Goal: Check status: Check status

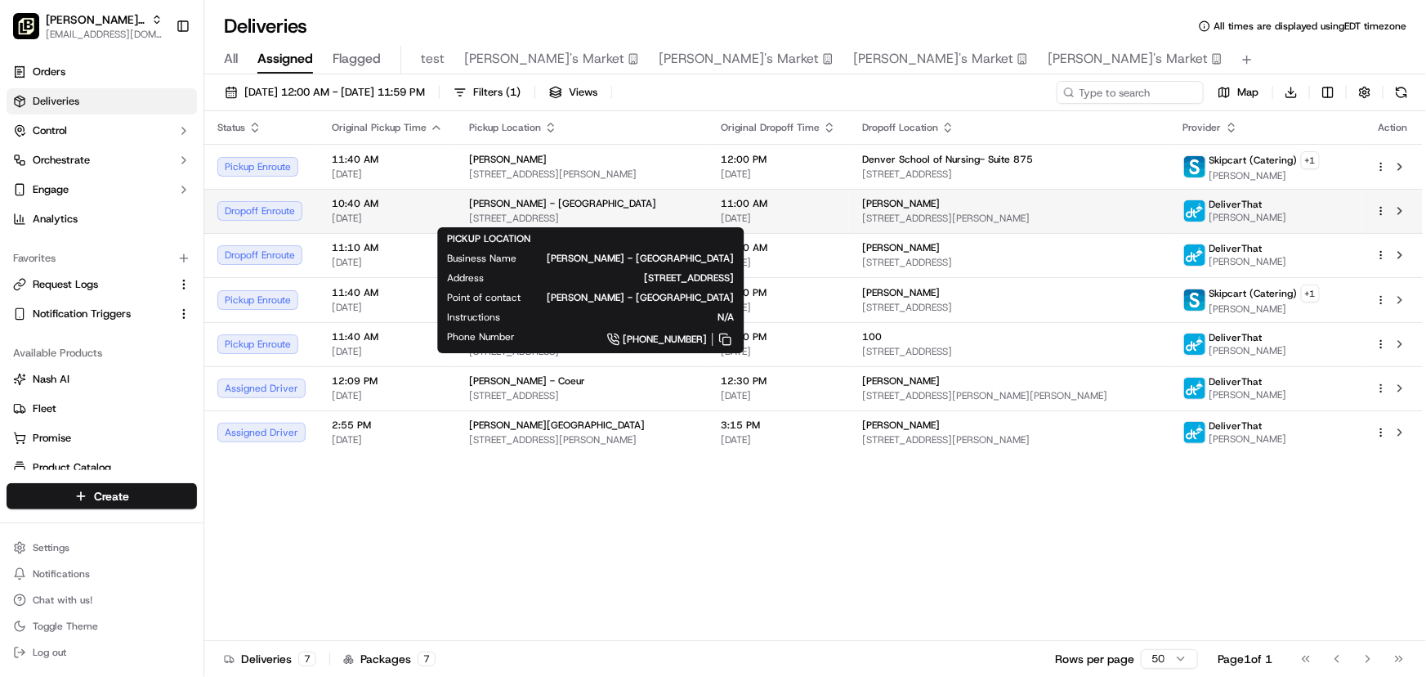
click at [621, 203] on div "[PERSON_NAME] - [GEOGRAPHIC_DATA]" at bounding box center [582, 203] width 226 height 13
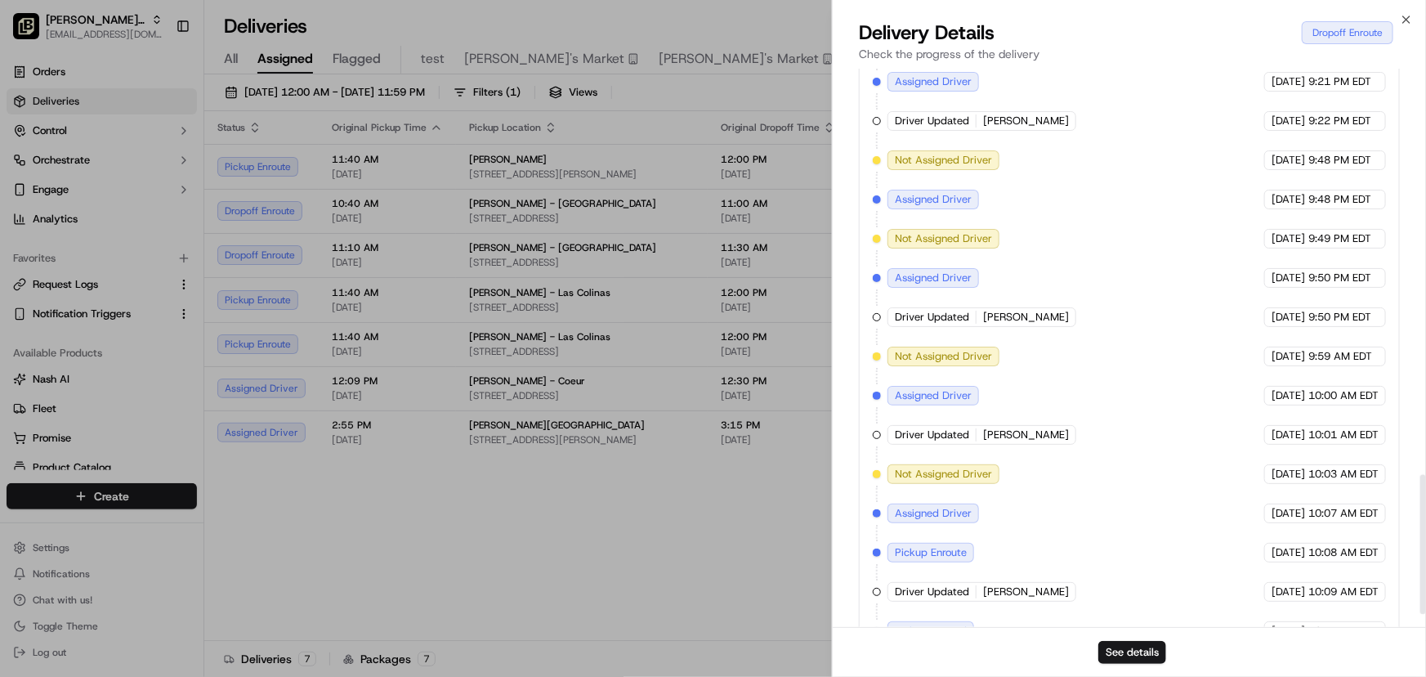
scroll to position [1667, 0]
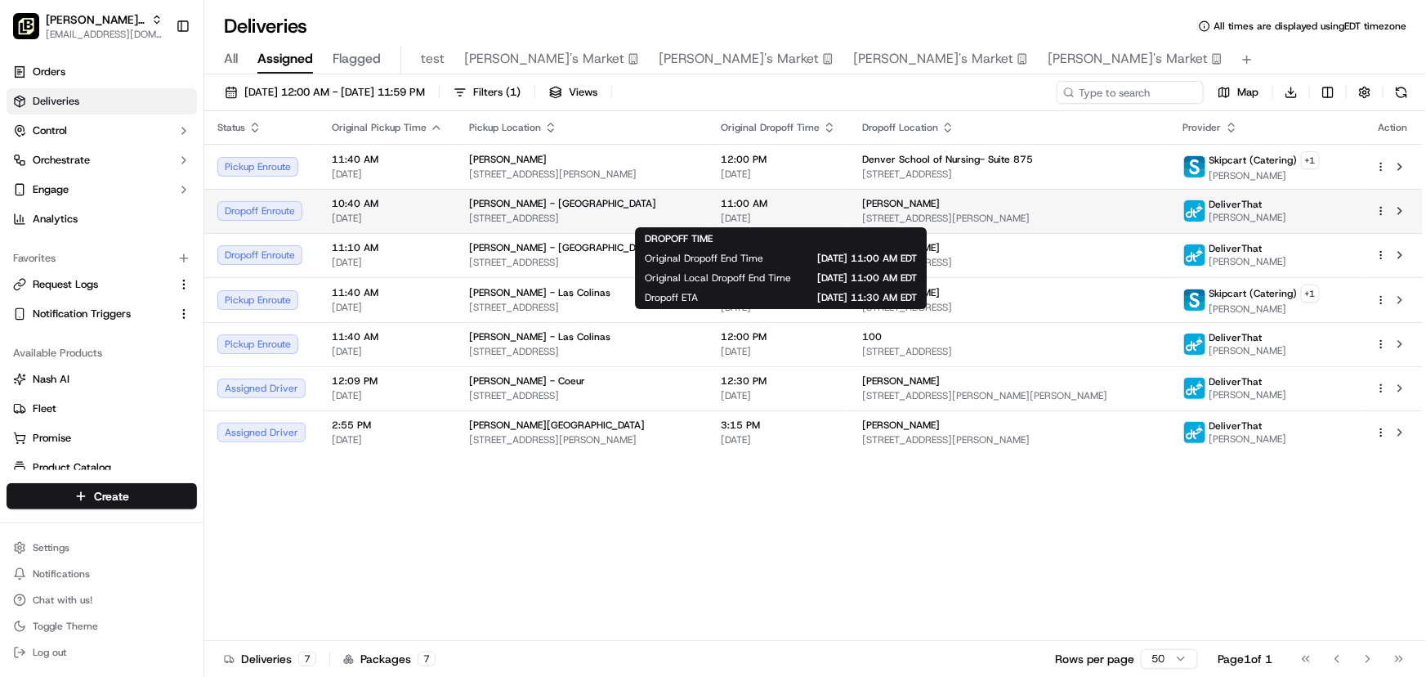
click at [765, 199] on span "11:00 AM" at bounding box center [778, 203] width 115 height 13
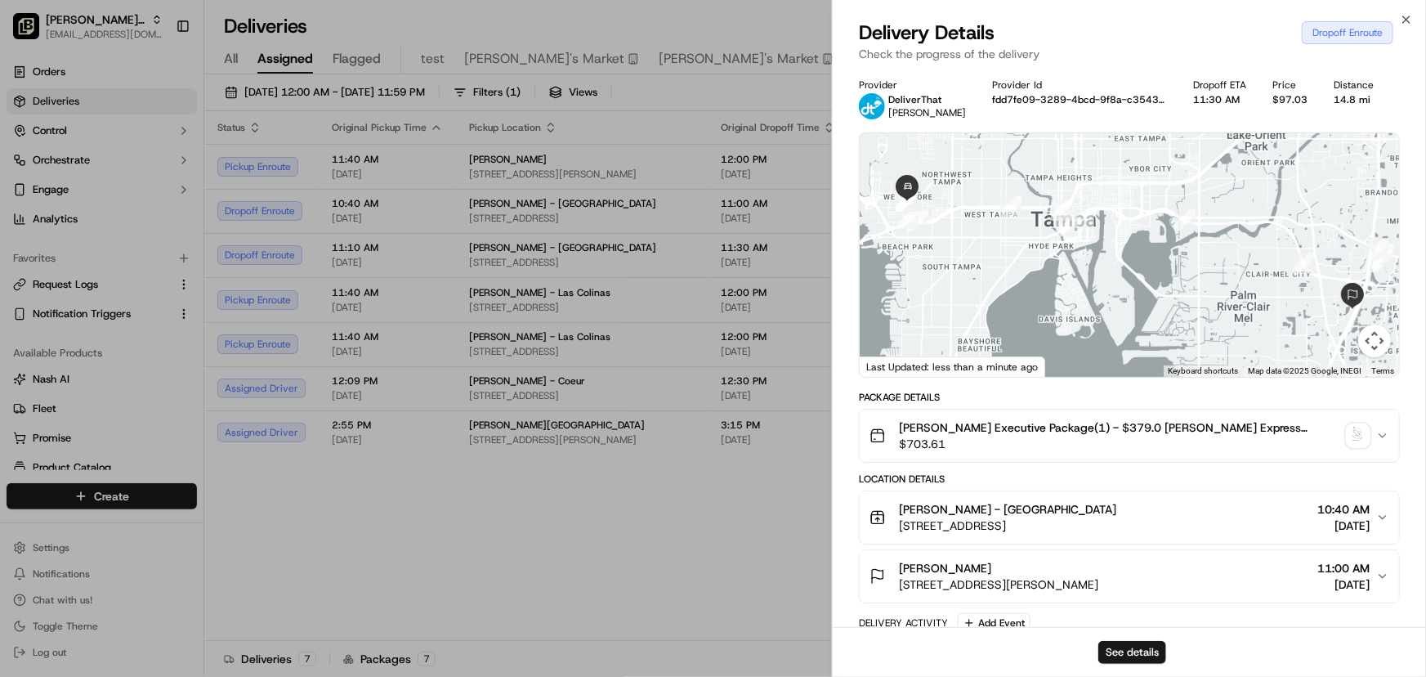
click at [1383, 515] on icon "button" at bounding box center [1382, 517] width 13 height 13
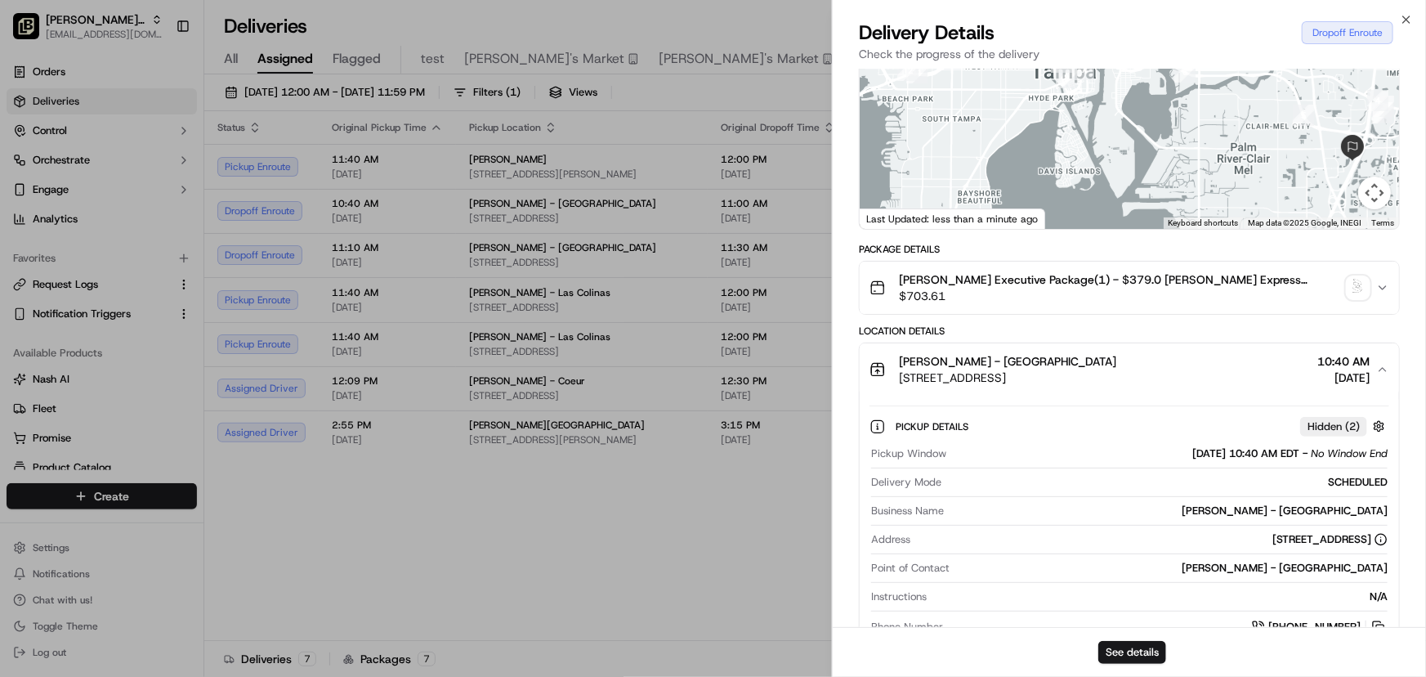
scroll to position [0, 0]
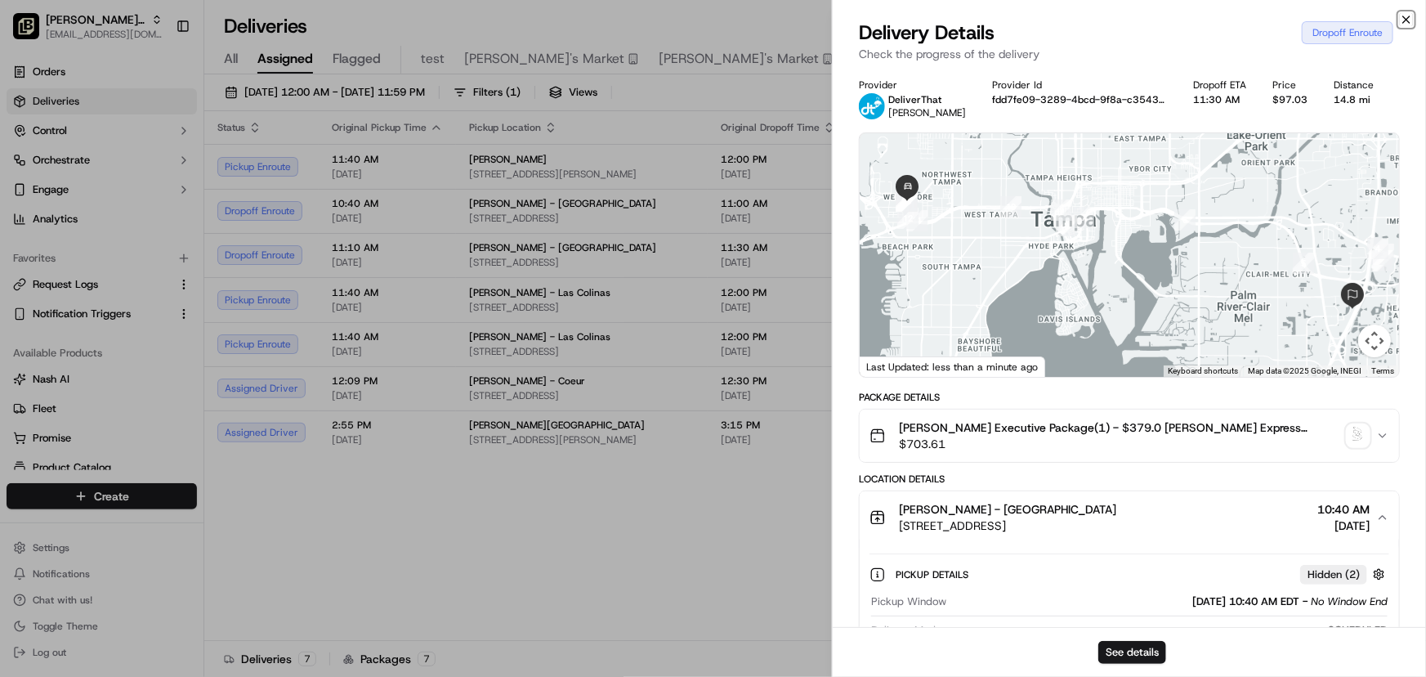
click at [1404, 16] on icon "button" at bounding box center [1406, 19] width 7 height 7
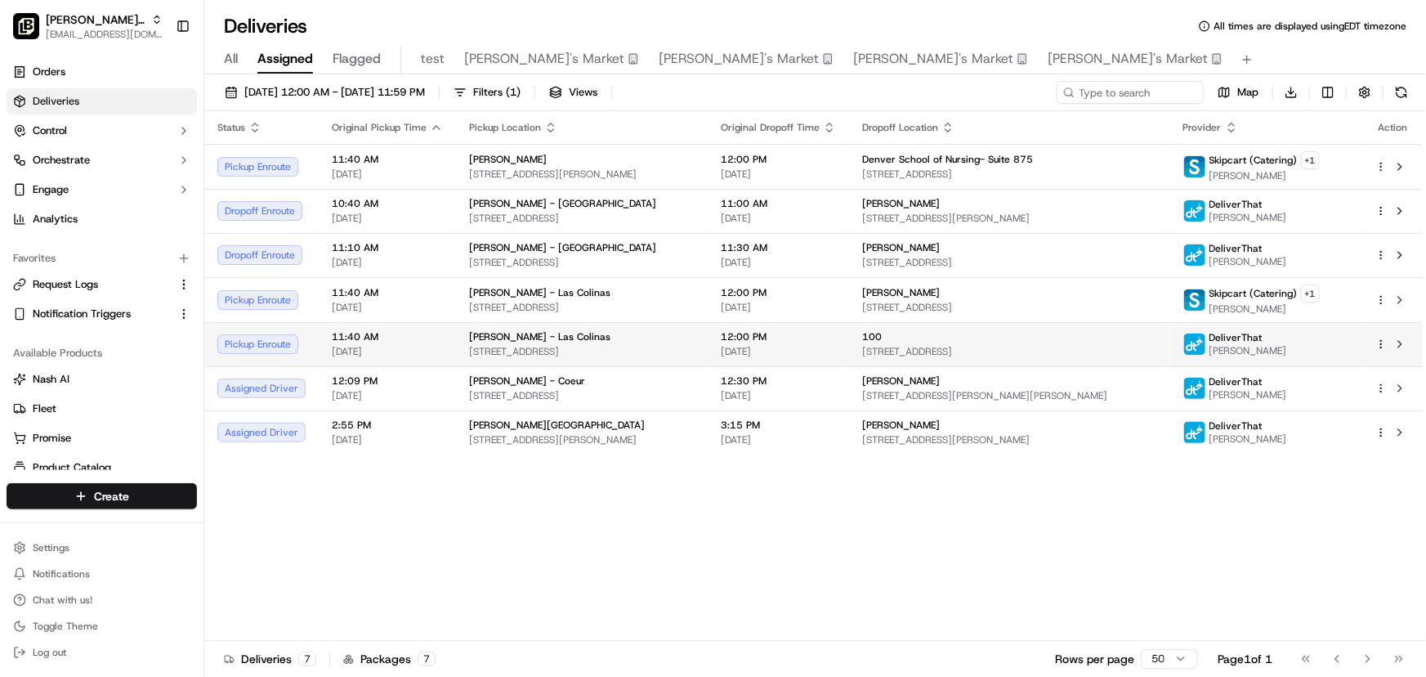
click at [972, 338] on div "100" at bounding box center [1009, 336] width 294 height 13
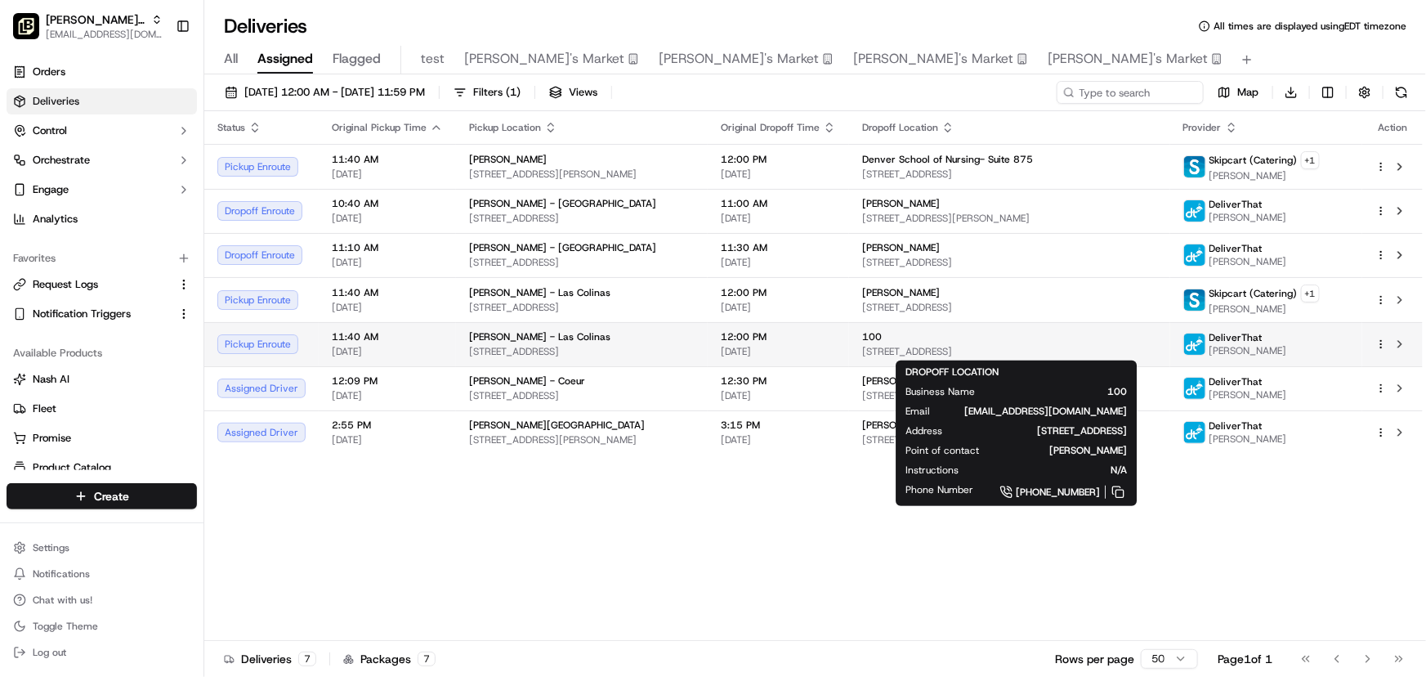
click at [960, 339] on div "100" at bounding box center [1009, 336] width 294 height 13
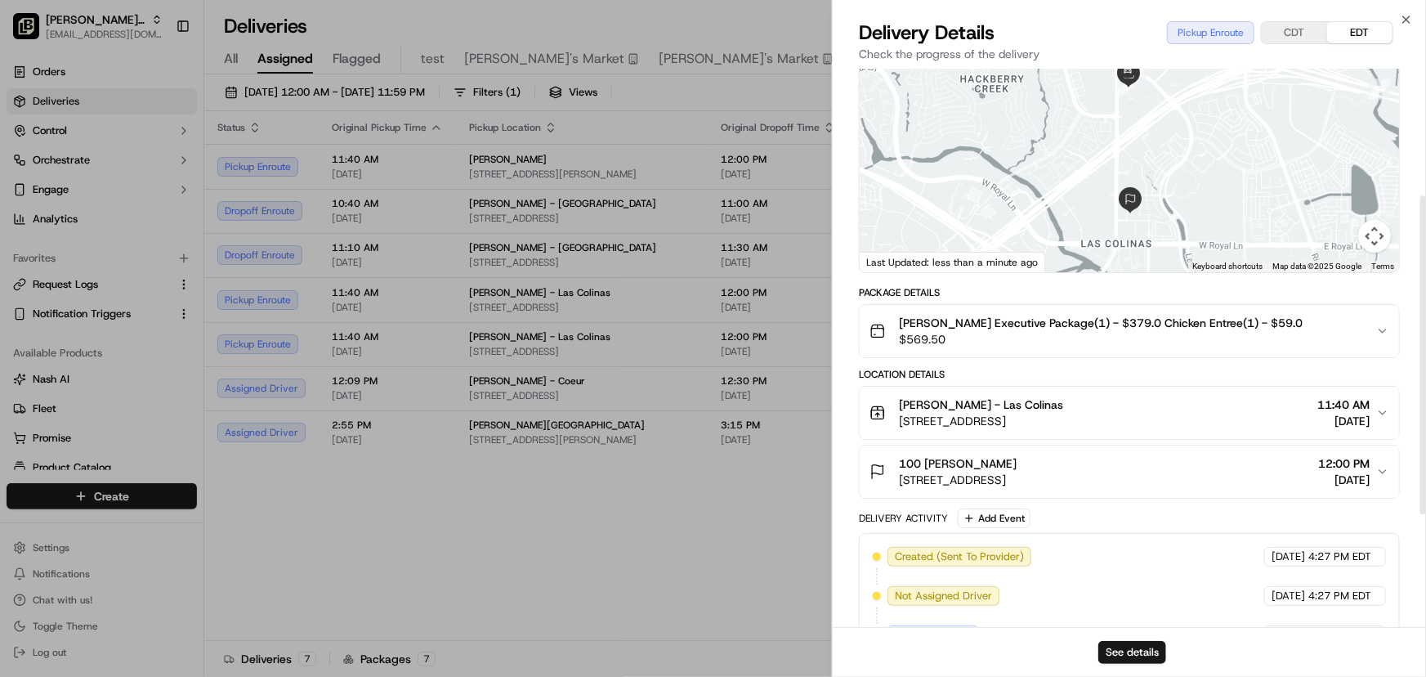
scroll to position [222, 0]
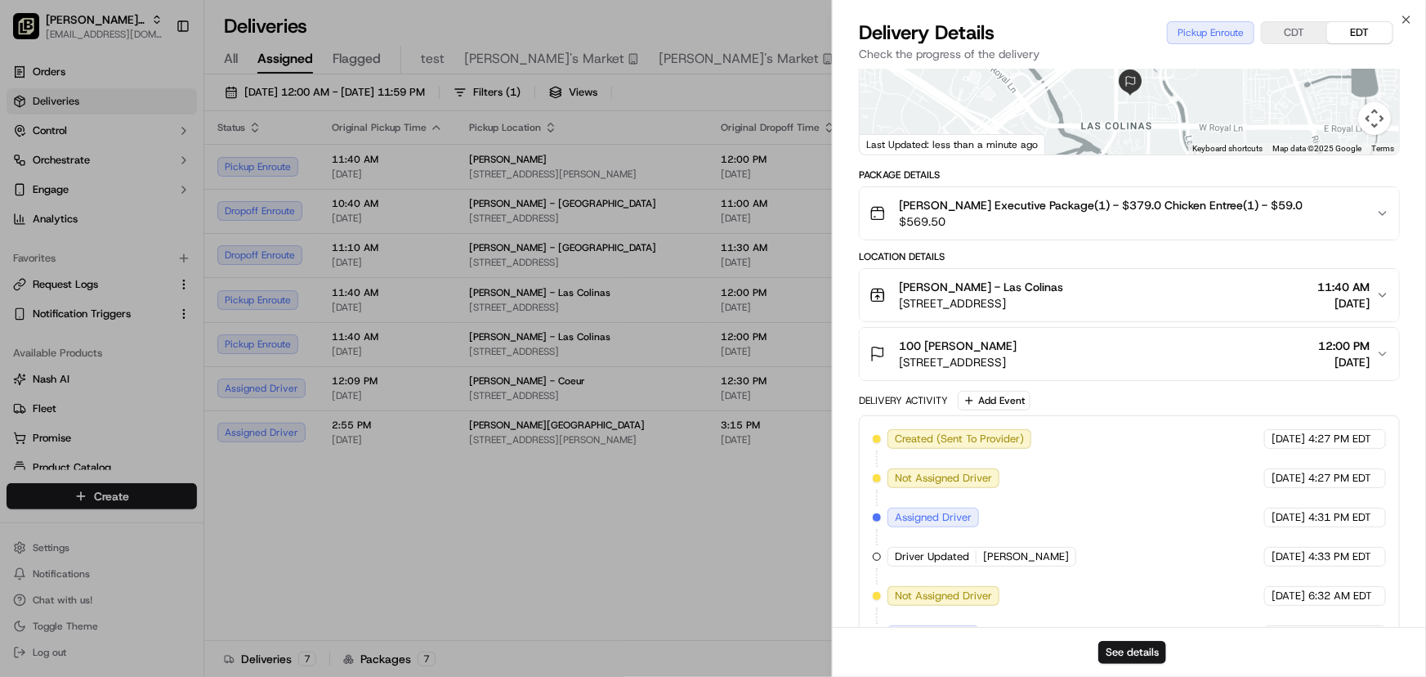
click at [1374, 351] on div "100 Amber Morgan 701 Tuscan Dr, Irving, TX 75039, USA 12:00 PM 09/19/2025" at bounding box center [1123, 354] width 507 height 33
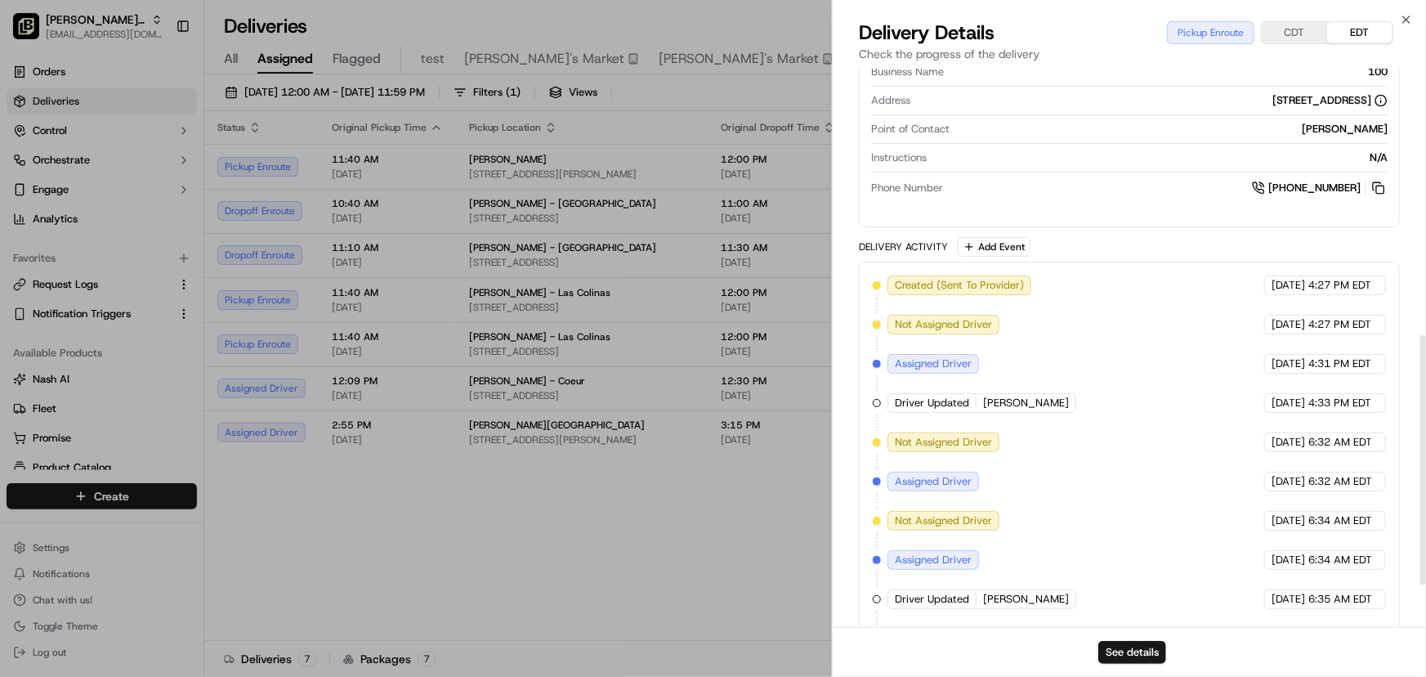
scroll to position [686, 0]
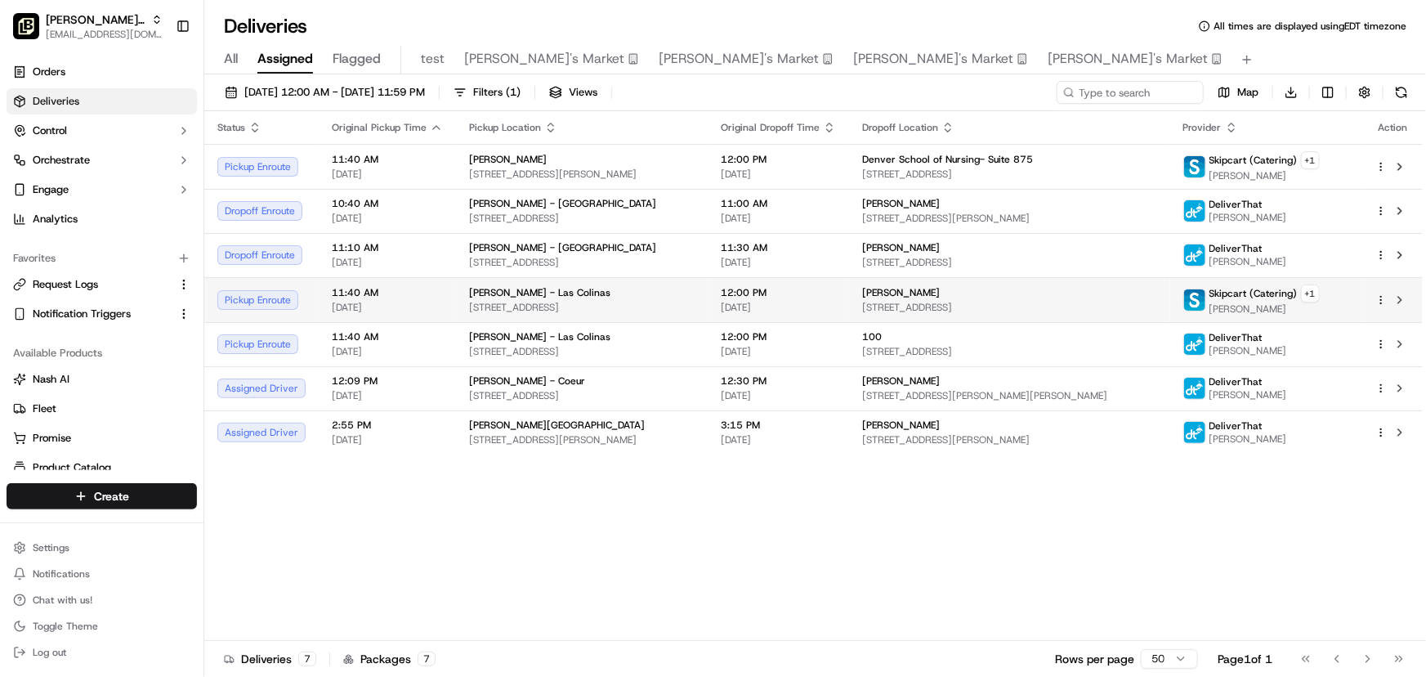
click at [997, 287] on div "[PERSON_NAME]" at bounding box center [1009, 292] width 294 height 13
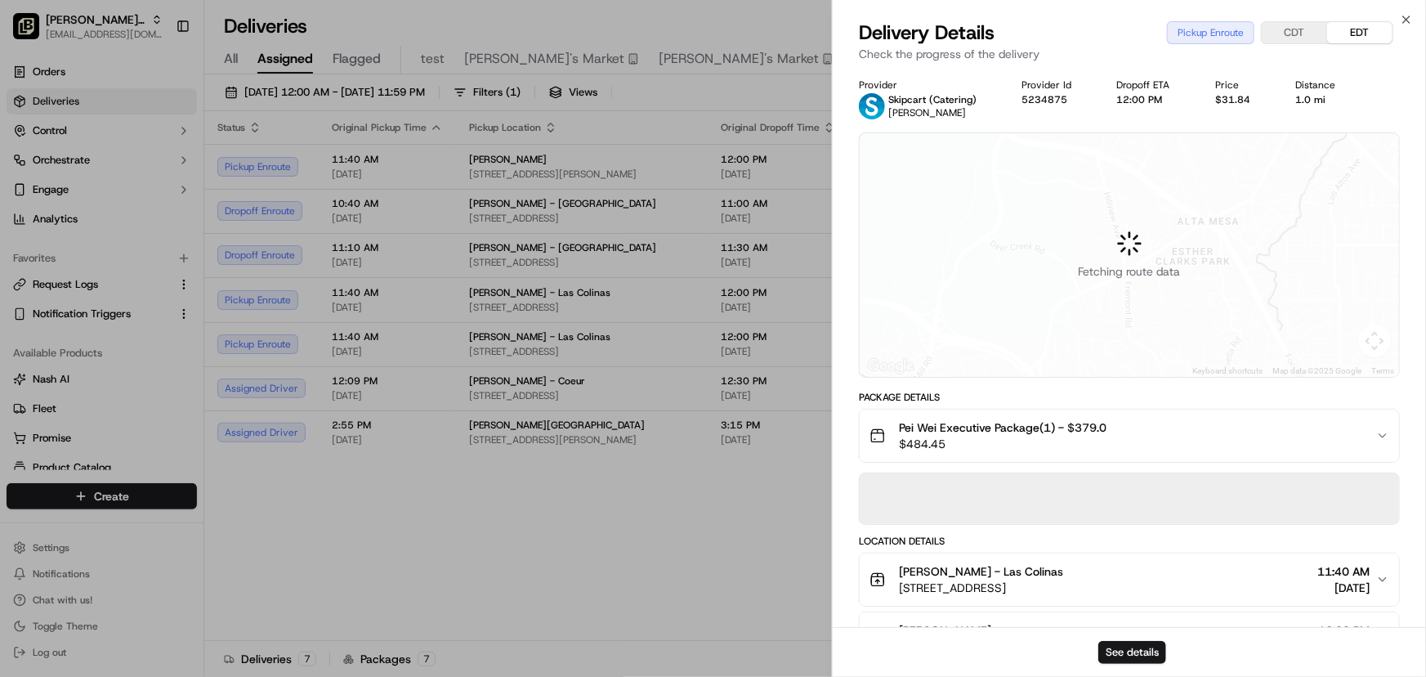
scroll to position [222, 0]
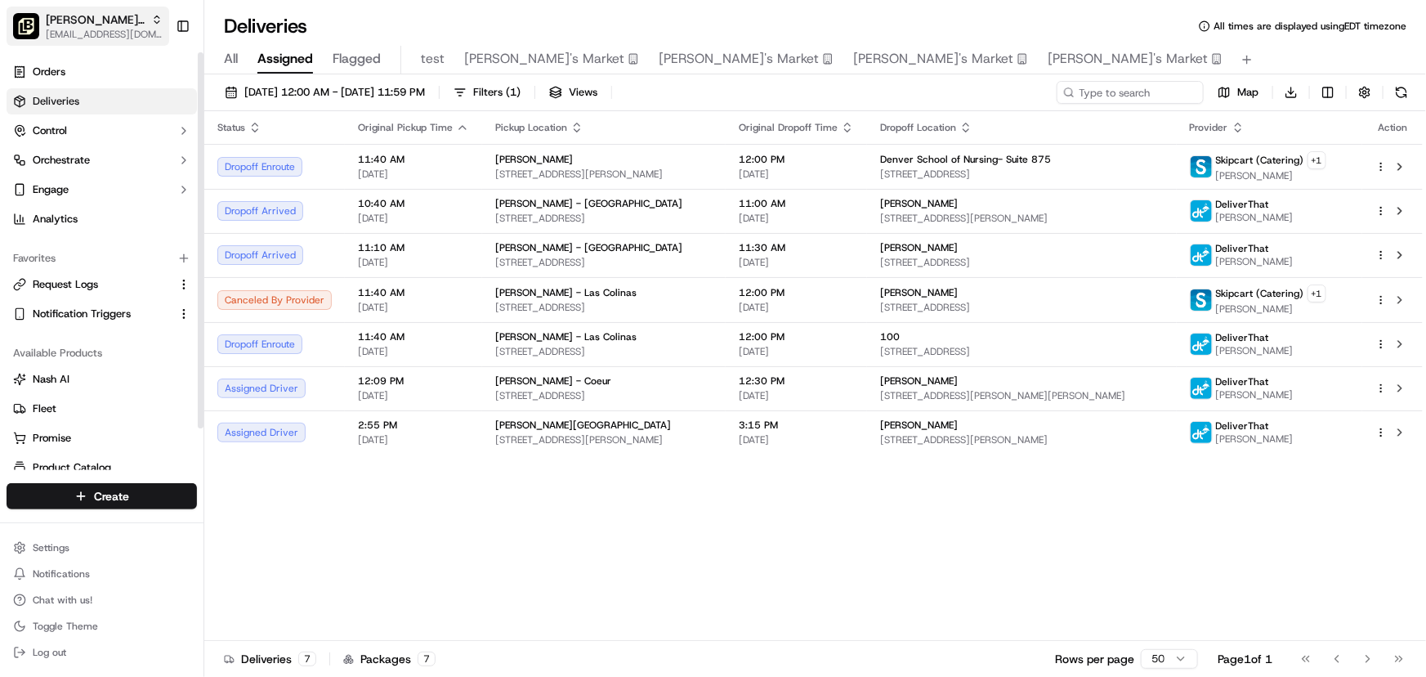
click at [75, 33] on span "[EMAIL_ADDRESS][DOMAIN_NAME]" at bounding box center [104, 34] width 117 height 13
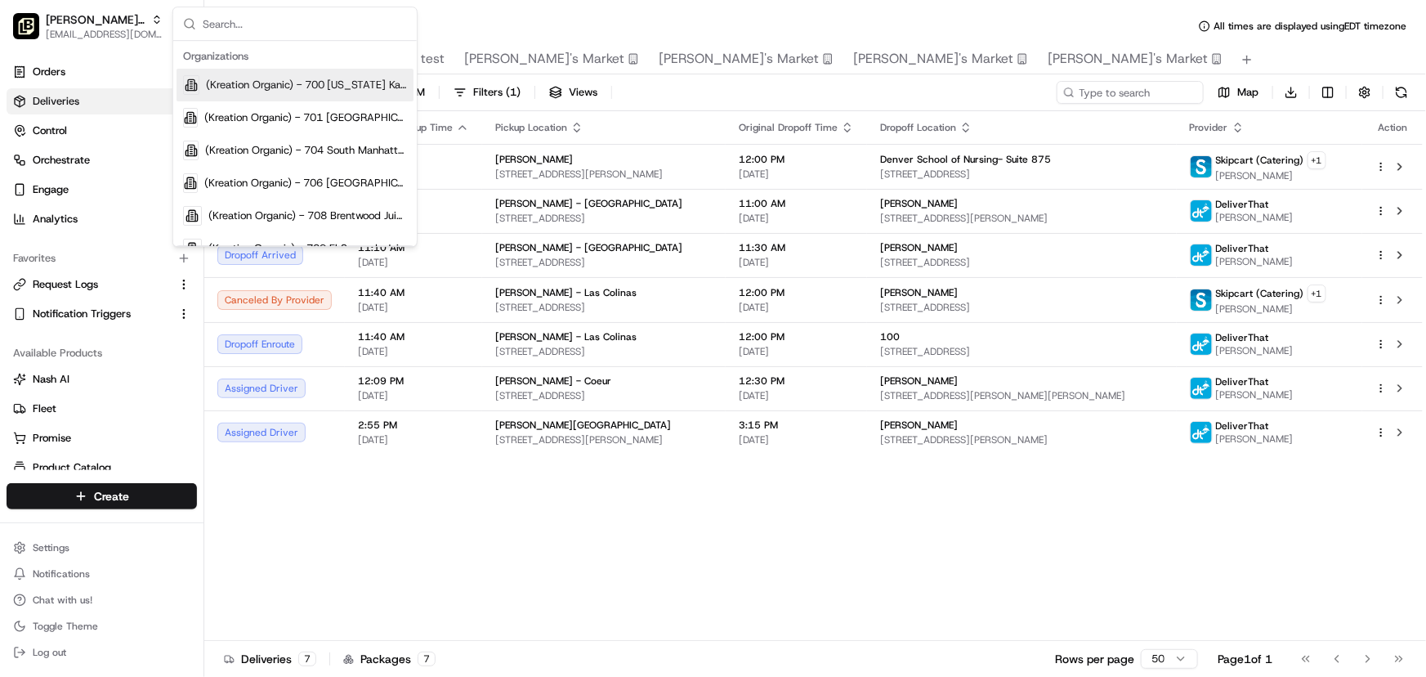
click at [226, 20] on input "text" at bounding box center [305, 23] width 204 height 33
type input "las"
click at [249, 216] on span "[PERSON_NAME] - Las Colinas" at bounding box center [284, 215] width 151 height 15
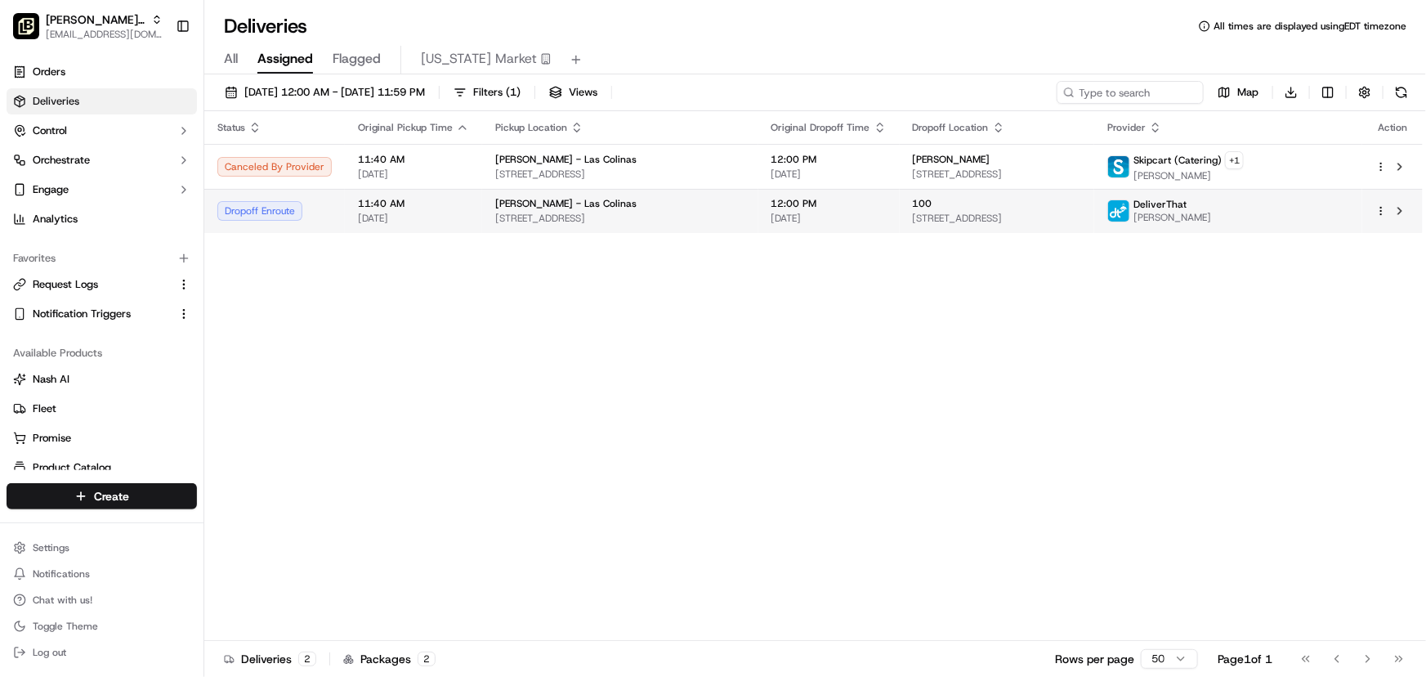
click at [705, 209] on div "[PERSON_NAME] - Las Colinas" at bounding box center [620, 203] width 250 height 13
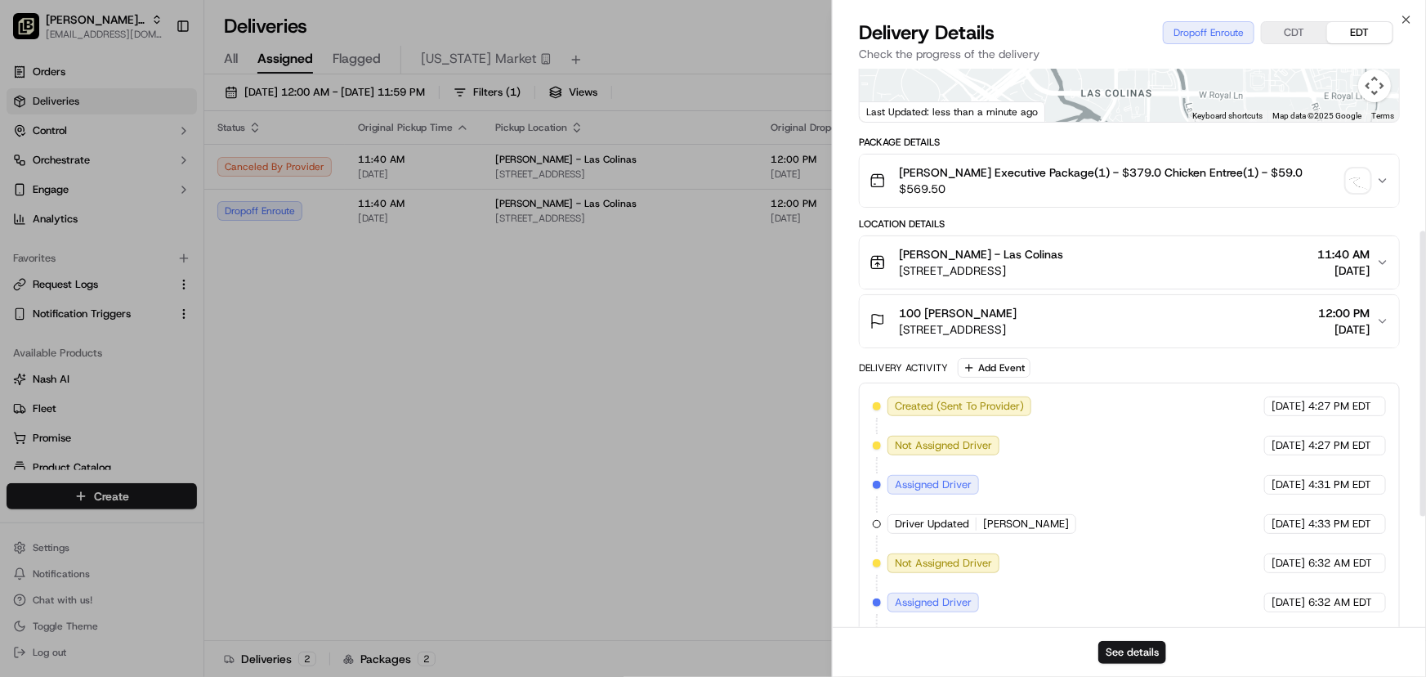
scroll to position [318, 0]
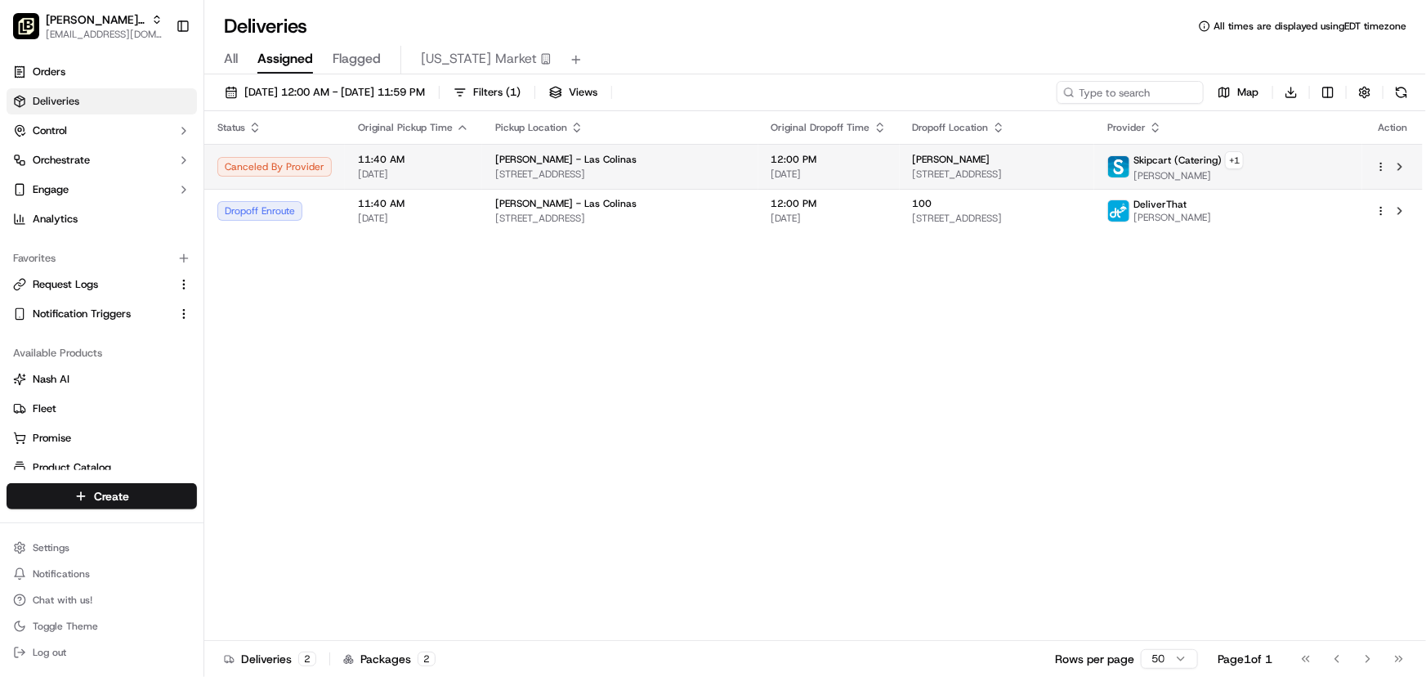
click at [613, 168] on span "[STREET_ADDRESS]" at bounding box center [620, 174] width 250 height 13
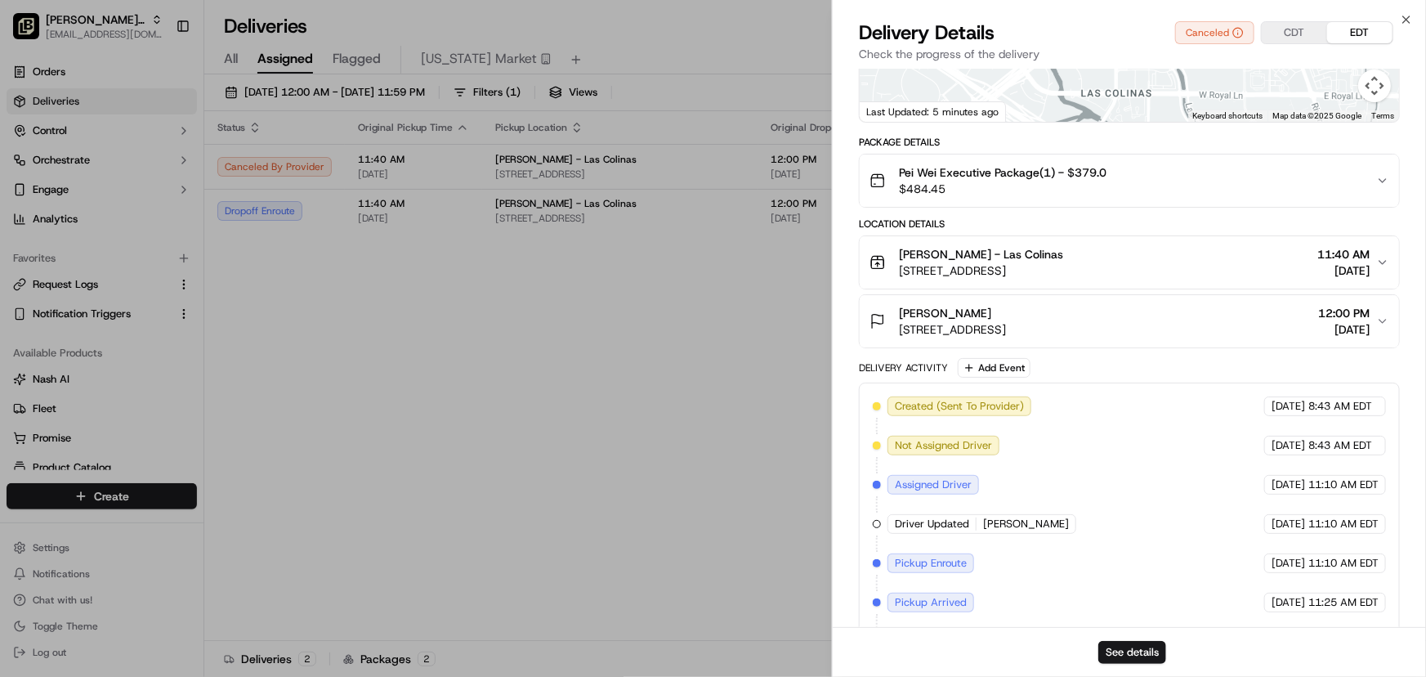
scroll to position [33, 0]
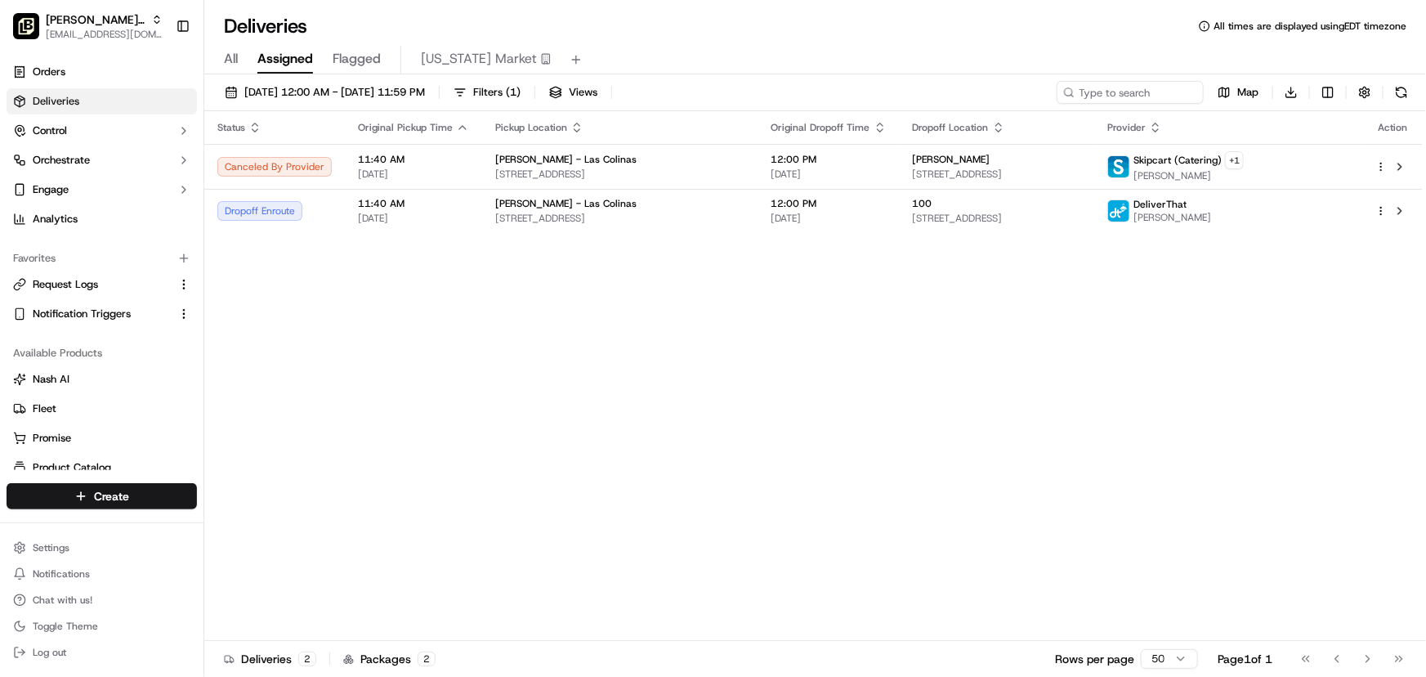
click at [735, 34] on div "Deliveries All times are displayed using EDT timezone" at bounding box center [815, 26] width 1222 height 26
